Goal: Task Accomplishment & Management: Use online tool/utility

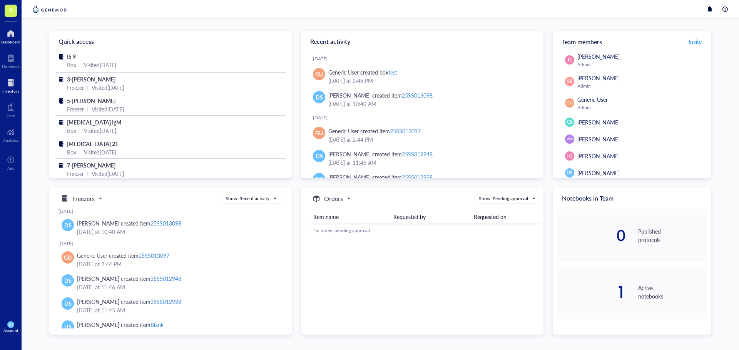
click at [13, 88] on div at bounding box center [10, 83] width 17 height 12
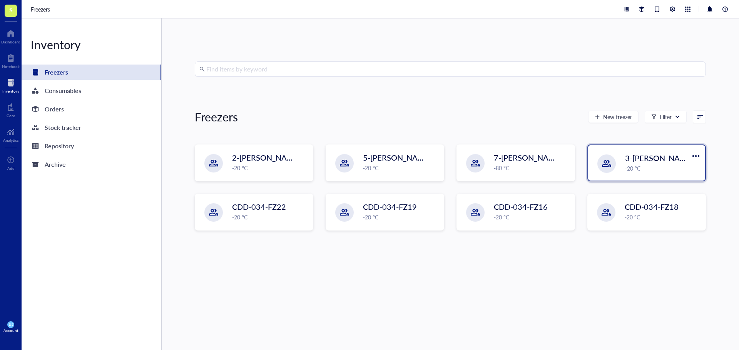
click at [632, 162] on span "3-[PERSON_NAME]" at bounding box center [659, 158] width 69 height 11
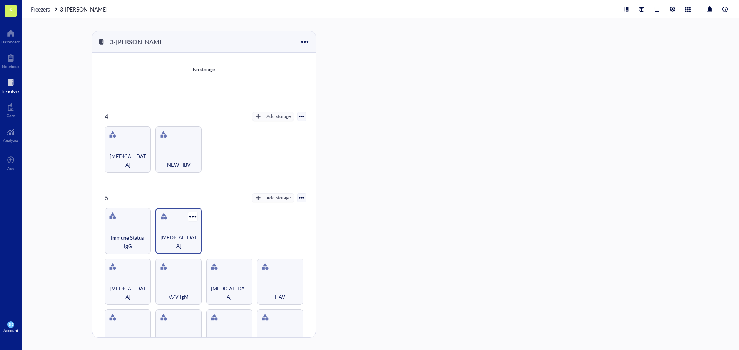
scroll to position [208, 0]
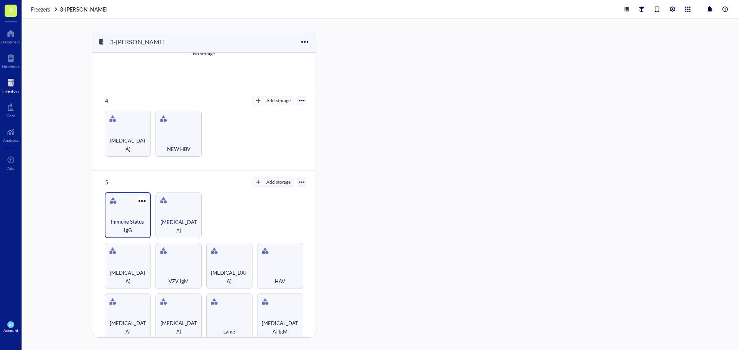
click at [130, 212] on div "Immune Status IgG" at bounding box center [128, 215] width 46 height 46
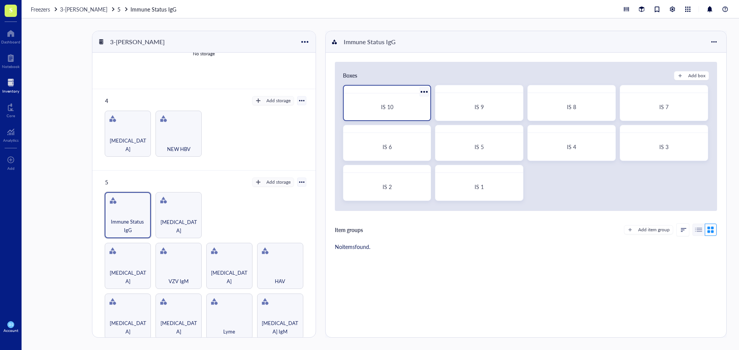
click at [387, 109] on span "IS 10" at bounding box center [387, 107] width 12 height 8
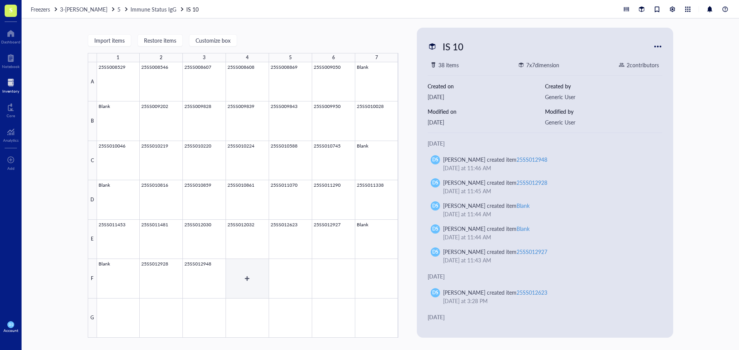
click at [241, 275] on div at bounding box center [247, 200] width 301 height 276
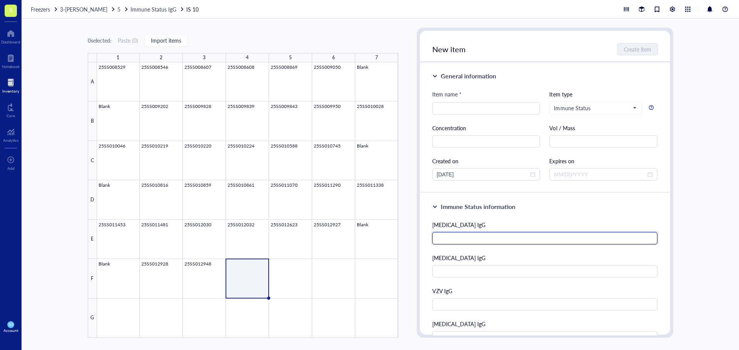
click at [456, 239] on input "text" at bounding box center [544, 238] width 225 height 12
type input "Negative"
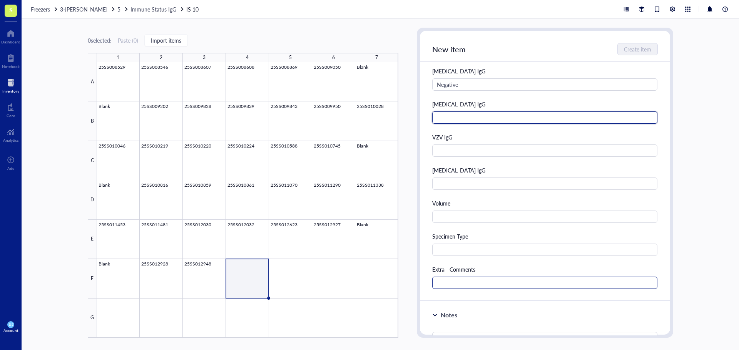
scroll to position [192, 0]
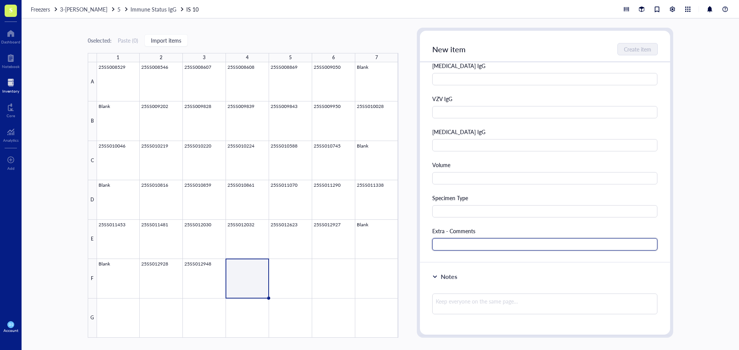
click at [454, 247] on input "text" at bounding box center [544, 244] width 225 height 12
type input "Measles IgM Negative"
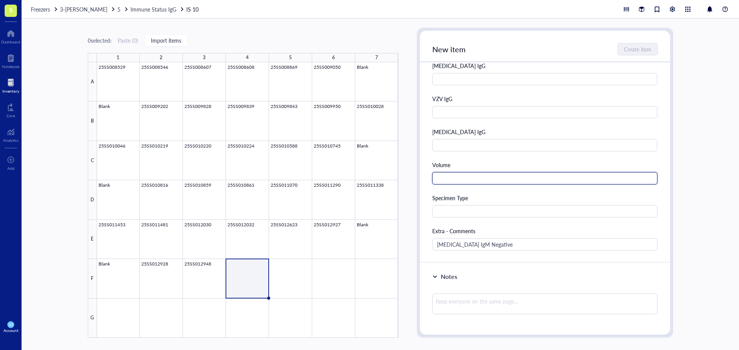
click at [445, 180] on input "text" at bounding box center [544, 178] width 225 height 12
type input "1.75 mL"
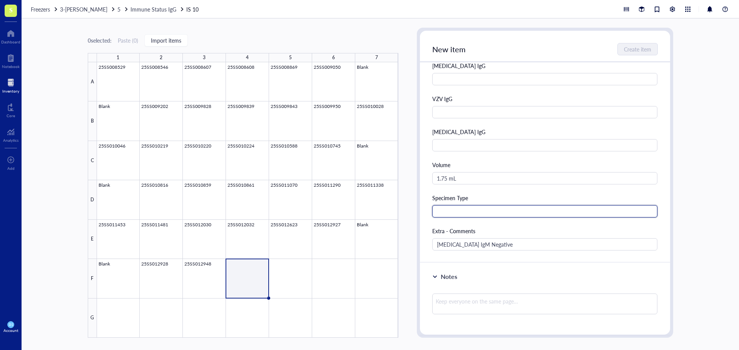
click at [461, 212] on input "text" at bounding box center [544, 211] width 225 height 12
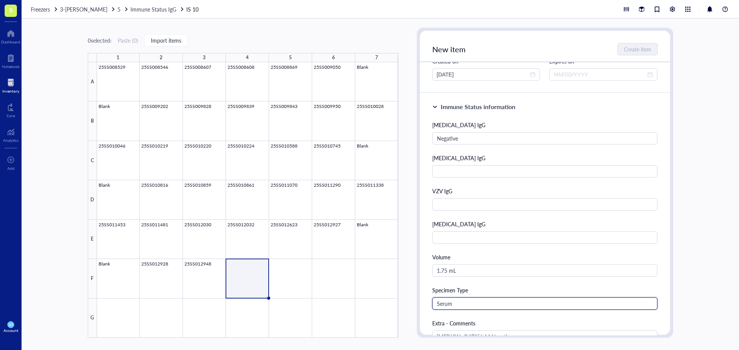
scroll to position [0, 0]
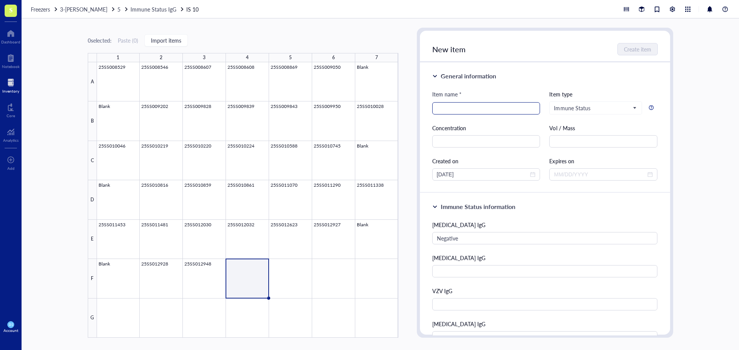
type input "Serum"
click at [461, 105] on input "search" at bounding box center [486, 109] width 99 height 12
type input "25SS013130"
click at [635, 48] on span "Create item" at bounding box center [637, 49] width 27 height 6
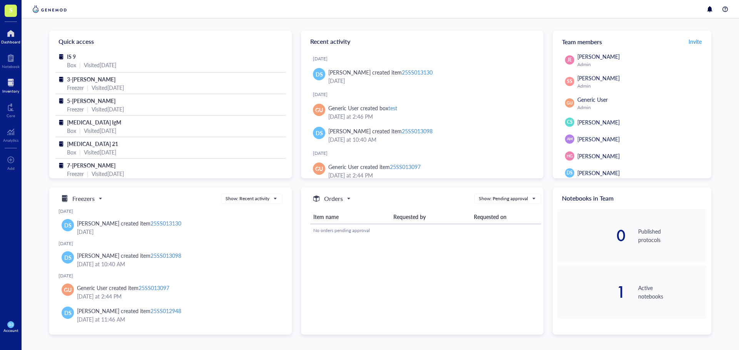
click at [13, 85] on div at bounding box center [10, 83] width 17 height 12
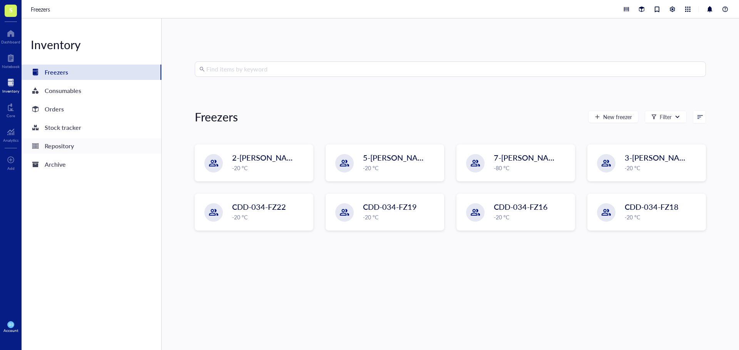
click at [73, 149] on div "Repository" at bounding box center [59, 146] width 29 height 11
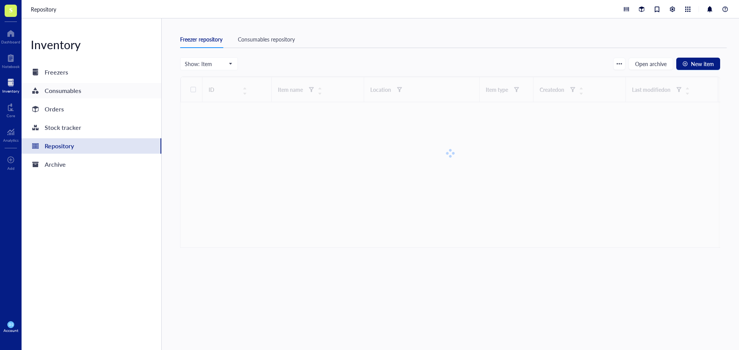
click at [76, 90] on div "Consumables" at bounding box center [63, 90] width 37 height 11
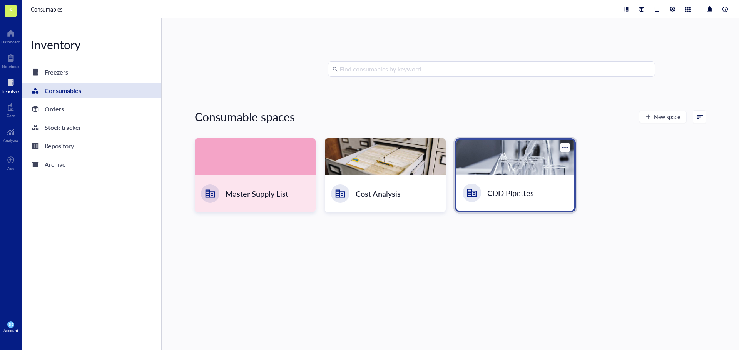
click at [527, 177] on div "CDD Pipettes" at bounding box center [515, 192] width 118 height 35
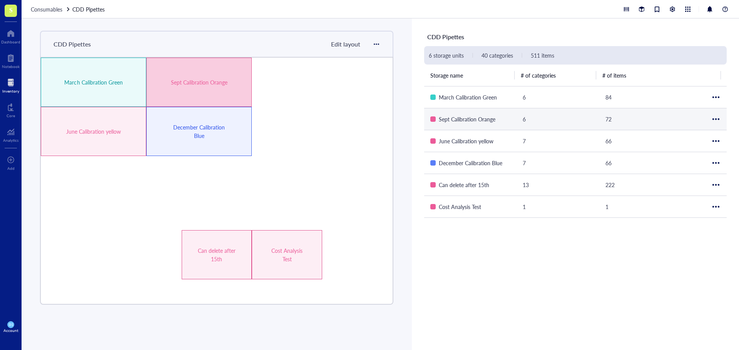
click at [176, 88] on div "Sept Calibration Orange" at bounding box center [198, 82] width 105 height 49
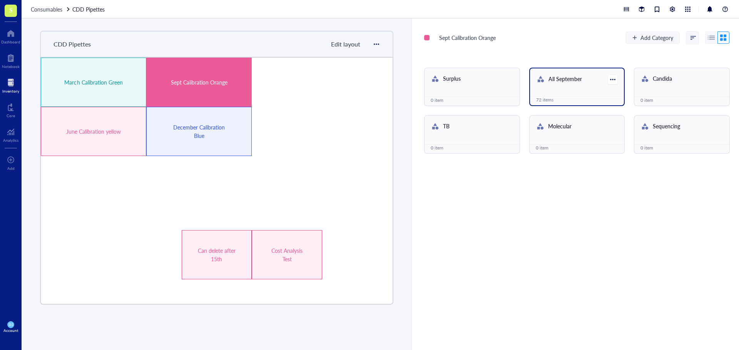
click at [565, 93] on div "All September 72 items" at bounding box center [577, 87] width 96 height 38
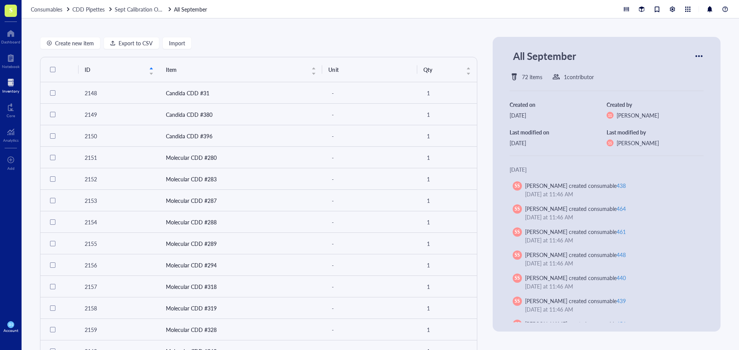
click at [697, 57] on div at bounding box center [698, 56] width 12 height 12
click at [689, 9] on div at bounding box center [687, 9] width 8 height 8
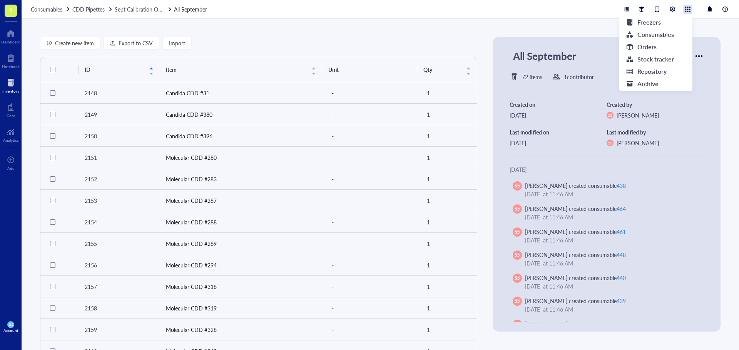
drag, startPoint x: 572, startPoint y: 25, endPoint x: 527, endPoint y: 25, distance: 44.6
click at [571, 25] on div "Create new item Export to CSV Import ID Item Unit Qty 2148 Candida CDD #31 - 1 …" at bounding box center [380, 184] width 717 height 332
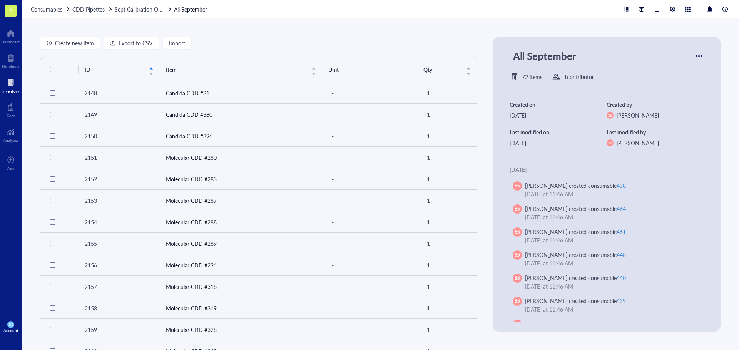
click at [270, 34] on div "Create new item Export to CSV Import ID Item Unit Qty 2148 Candida CDD #31 - 1 …" at bounding box center [380, 184] width 717 height 332
click at [180, 45] on span "Import" at bounding box center [177, 43] width 16 height 6
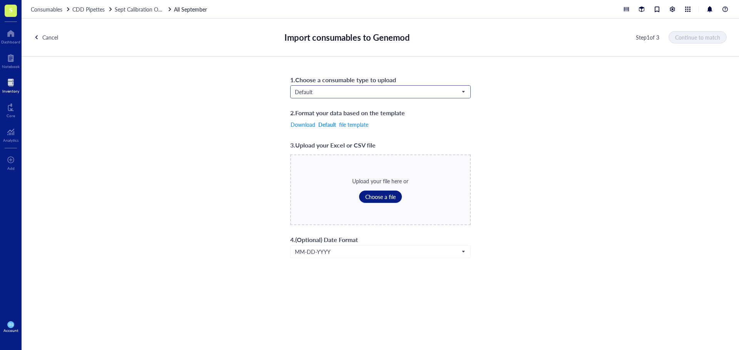
click at [465, 90] on span at bounding box center [380, 92] width 171 height 12
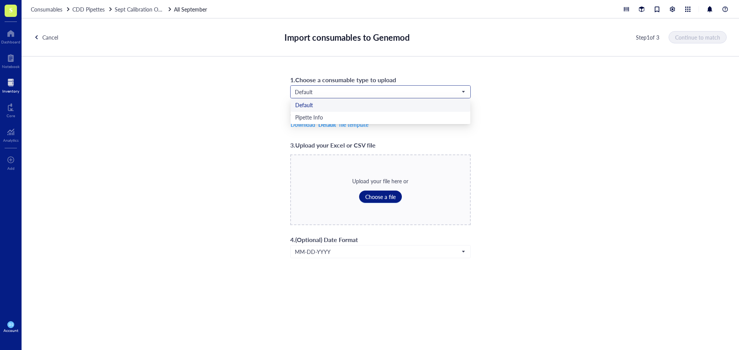
click at [465, 90] on span at bounding box center [380, 92] width 171 height 12
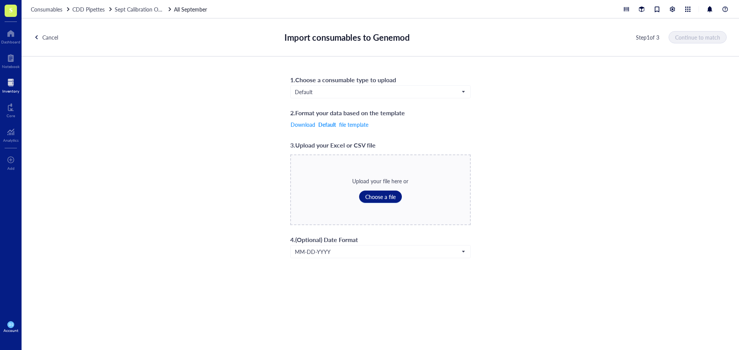
click at [10, 83] on div at bounding box center [10, 83] width 17 height 12
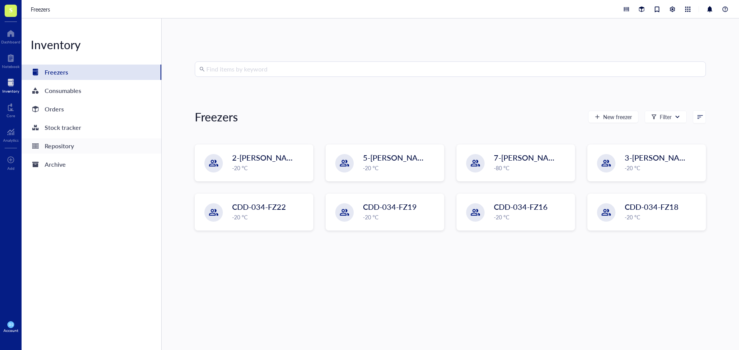
drag, startPoint x: 66, startPoint y: 148, endPoint x: 83, endPoint y: 142, distance: 18.1
click at [66, 147] on div "Repository" at bounding box center [59, 146] width 29 height 11
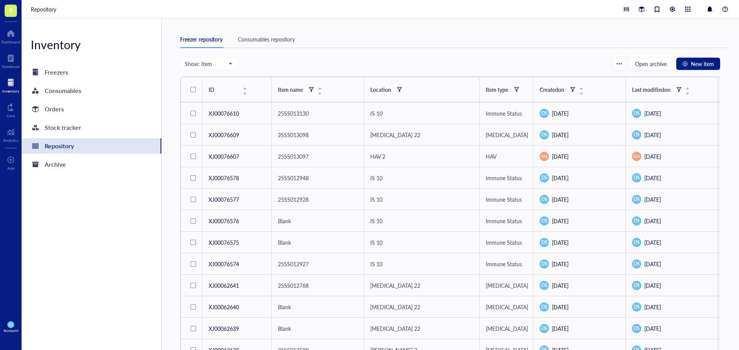
click at [273, 39] on div "Consumables repository" at bounding box center [266, 39] width 57 height 8
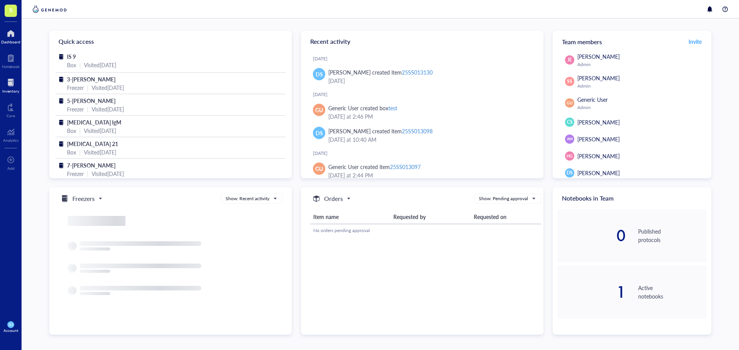
click at [10, 83] on div at bounding box center [10, 83] width 17 height 12
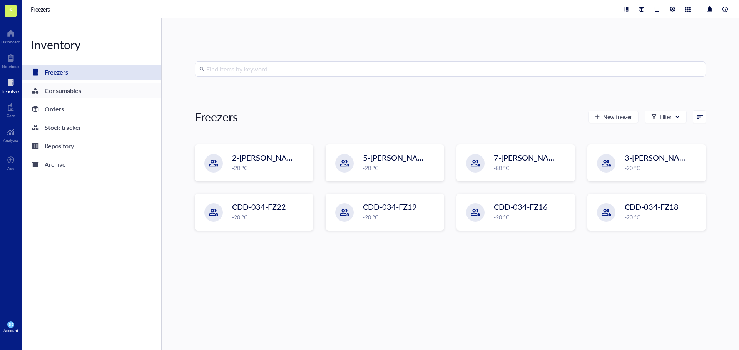
click at [70, 90] on div "Consumables" at bounding box center [63, 90] width 37 height 11
